Goal: Find specific page/section

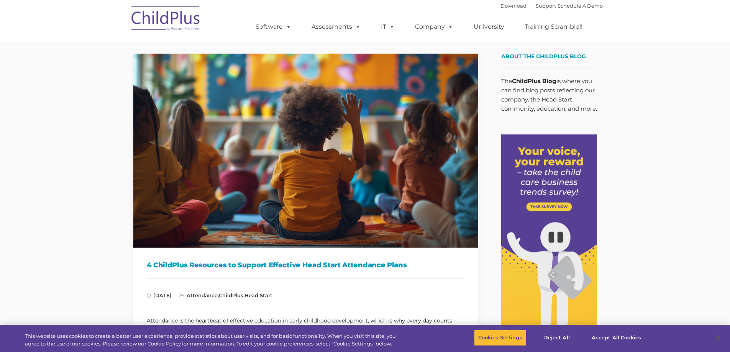
click at [168, 20] on img at bounding box center [166, 19] width 77 height 38
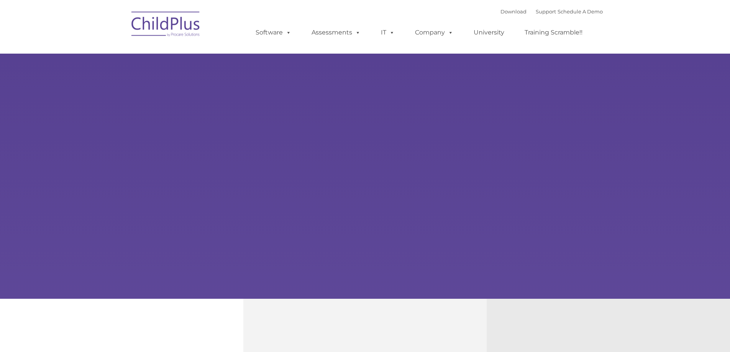
type input ""
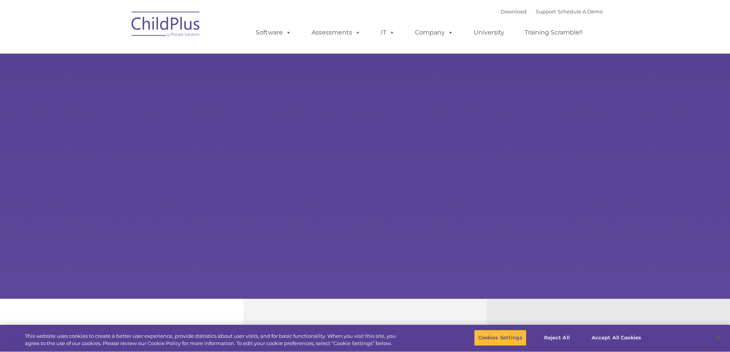
select select "MEDIUM"
